Goal: Task Accomplishment & Management: Complete application form

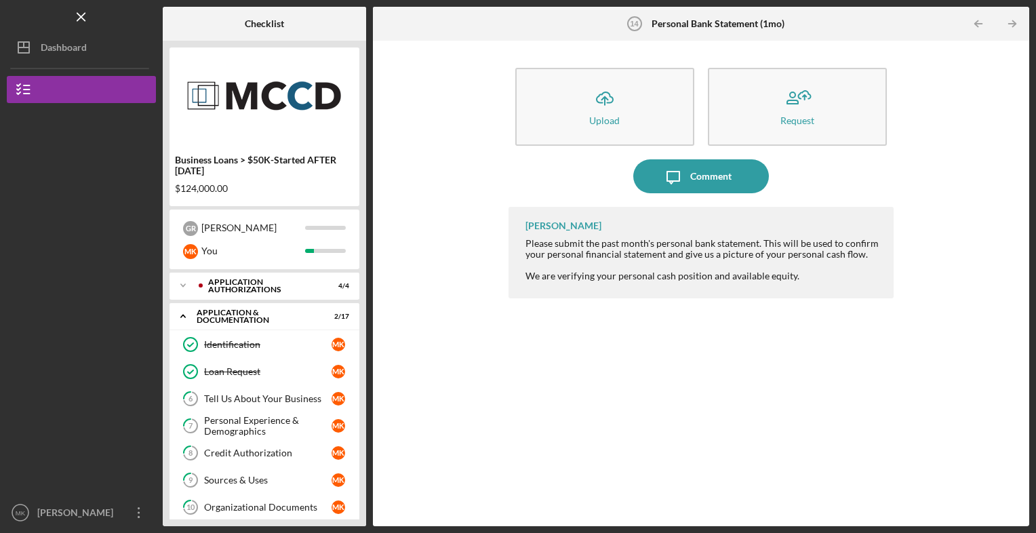
scroll to position [248, 0]
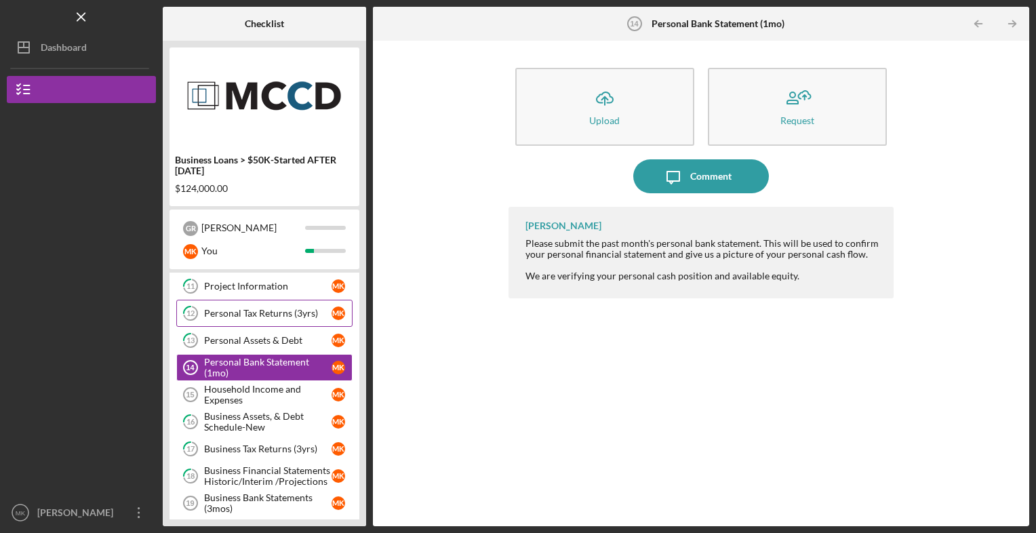
click at [281, 313] on div "Personal Tax Returns (3yrs)" at bounding box center [268, 313] width 128 height 11
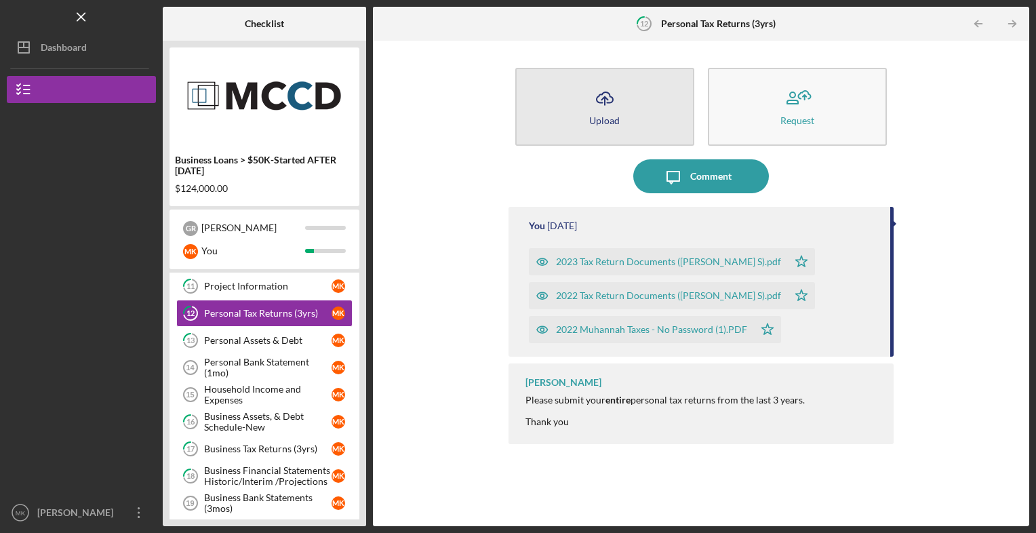
click at [617, 113] on icon "Icon/Upload" at bounding box center [605, 98] width 34 height 34
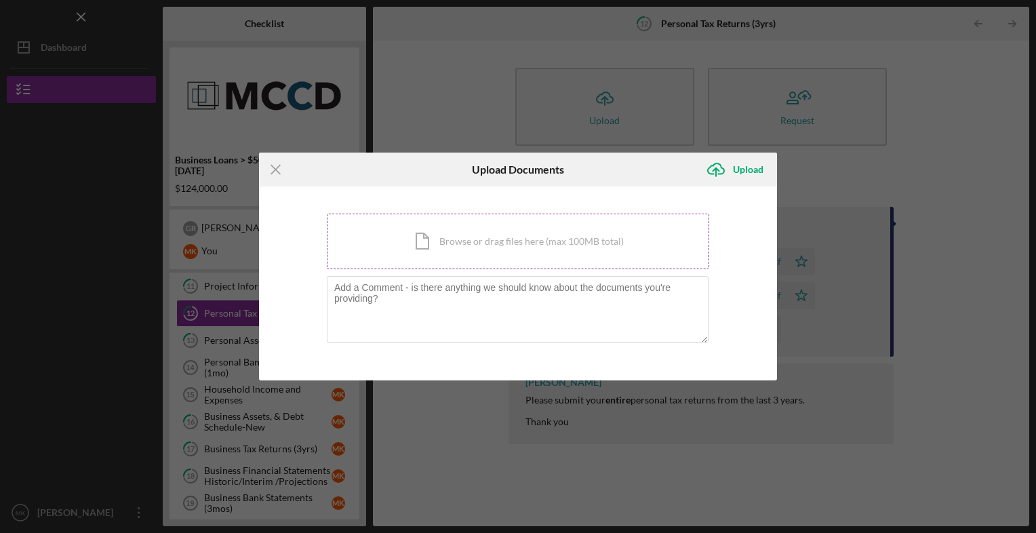
click at [458, 251] on div "Icon/Document Browse or drag files here (max 100MB total) Tap to choose files o…" at bounding box center [518, 242] width 383 height 56
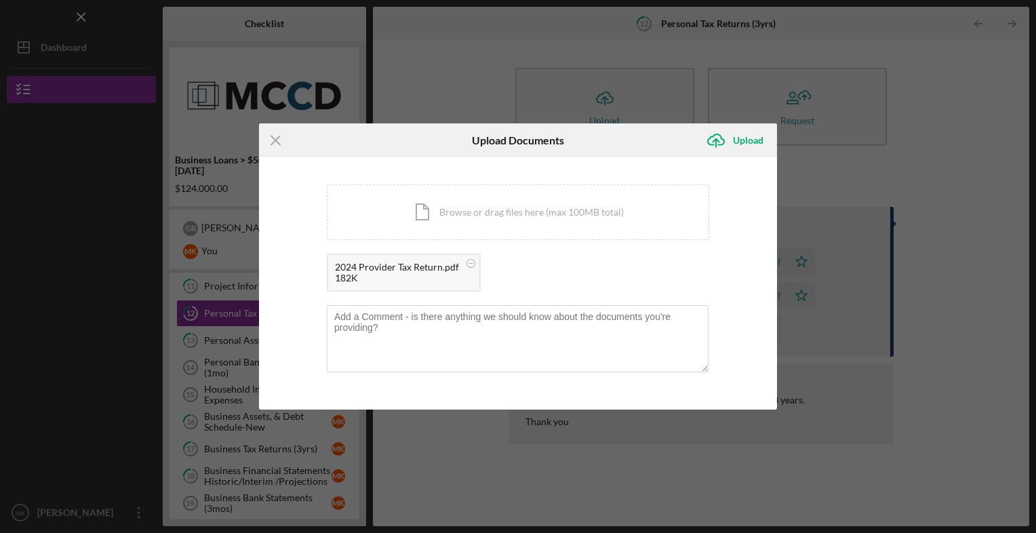
click at [361, 275] on div "182K" at bounding box center [397, 278] width 124 height 11
click at [472, 269] on icon at bounding box center [471, 263] width 17 height 17
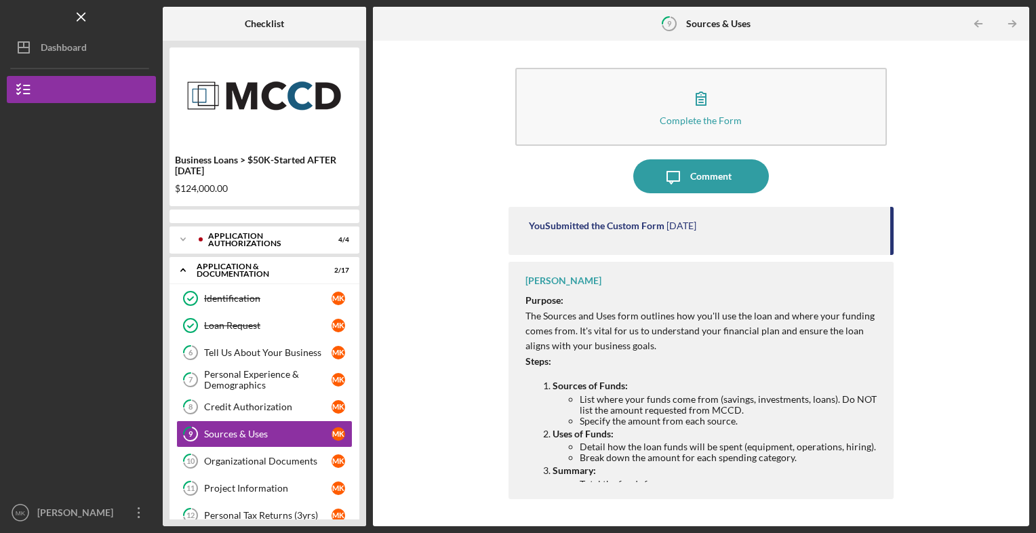
scroll to position [60, 0]
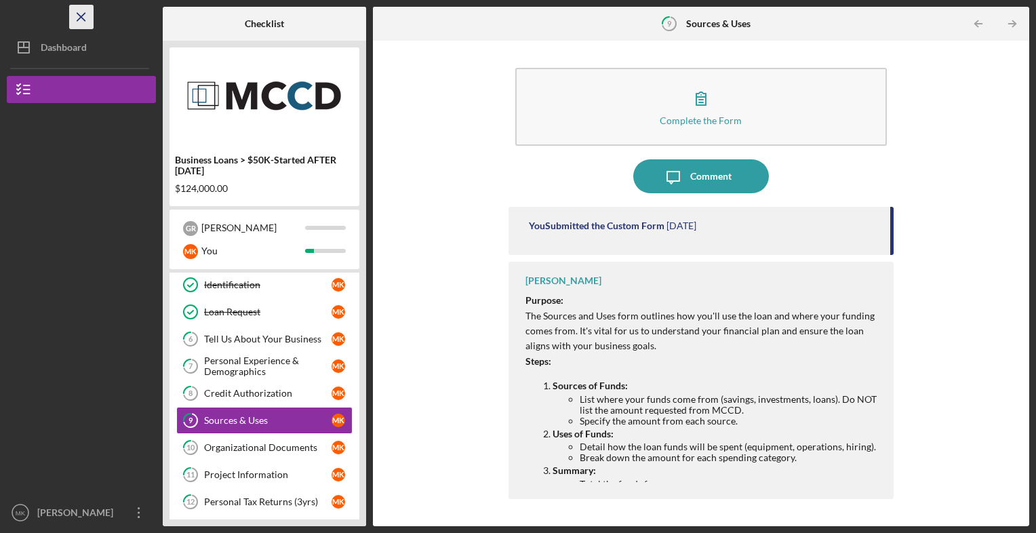
click at [79, 18] on line "button" at bounding box center [80, 16] width 7 height 7
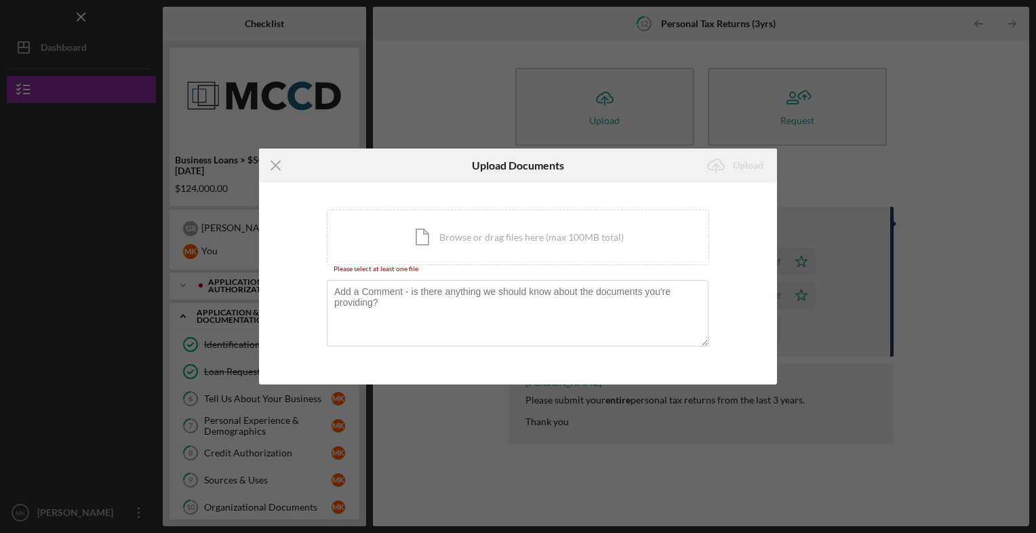
scroll to position [248, 0]
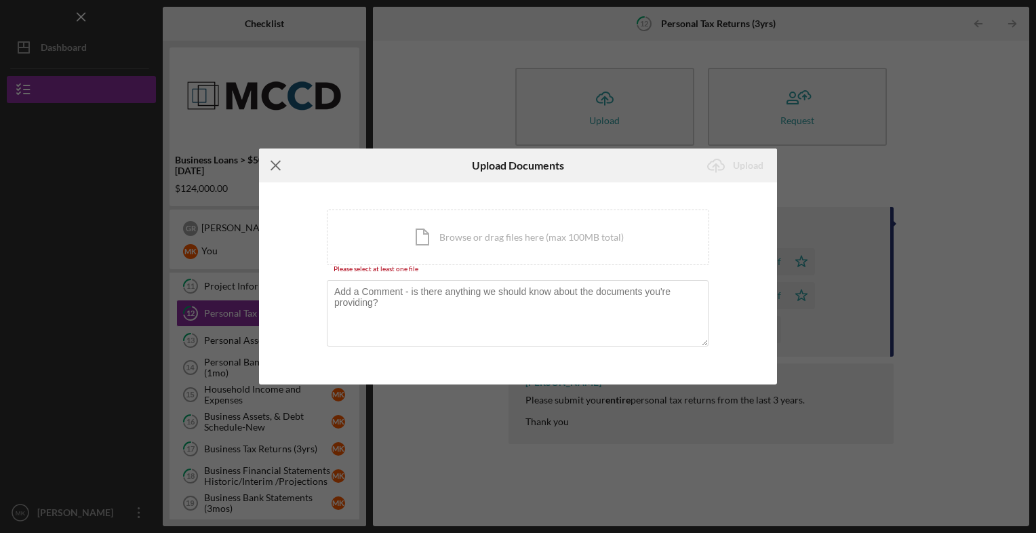
click at [263, 163] on icon "Icon/Menu Close" at bounding box center [276, 166] width 34 height 34
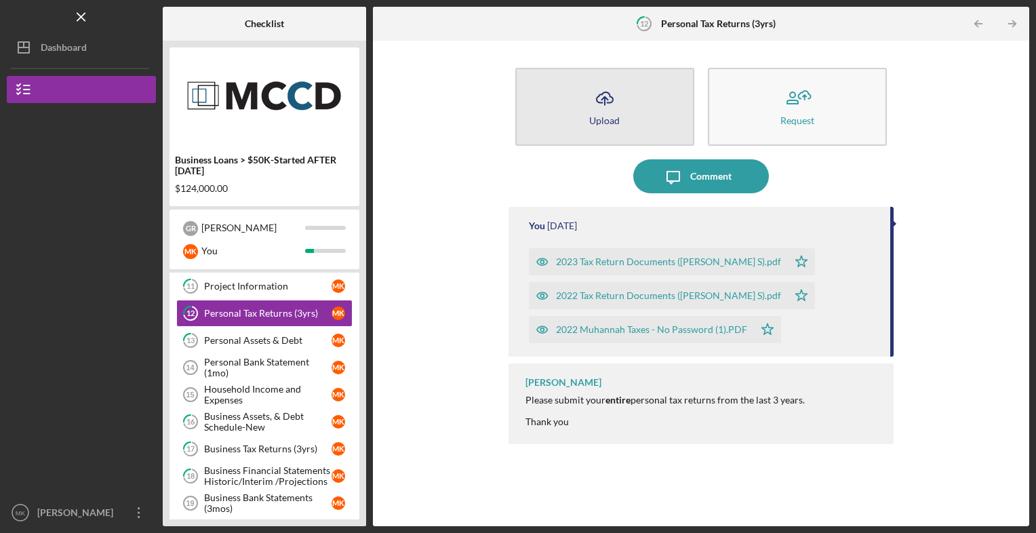
click at [627, 106] on button "Icon/Upload Upload" at bounding box center [604, 107] width 179 height 78
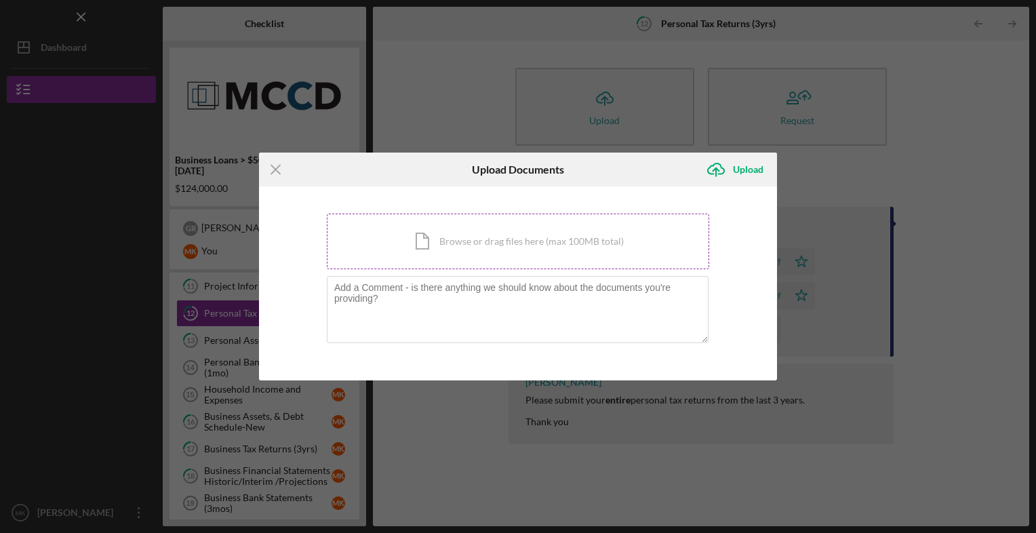
click at [593, 241] on div "Icon/Document Browse or drag files here (max 100MB total) Tap to choose files o…" at bounding box center [518, 242] width 383 height 56
